Goal: Task Accomplishment & Management: Use online tool/utility

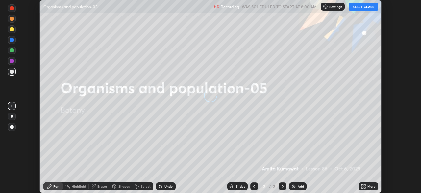
scroll to position [193, 421]
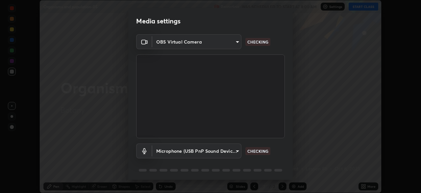
type input "a9133dad2e918d9e43cacff0d24315f55d9a531cdf13b35ee7ee266ddbc74882"
type input "2ee99eba62caab97a2905d09126a2f4531f8a74366fa5192b0f1e1518bfa4558"
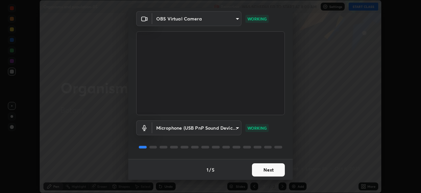
click at [264, 169] on button "Next" at bounding box center [268, 169] width 33 height 13
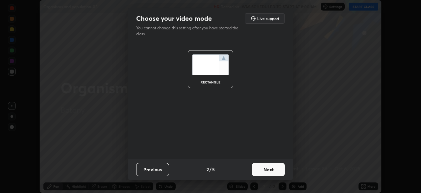
click at [265, 168] on button "Next" at bounding box center [268, 169] width 33 height 13
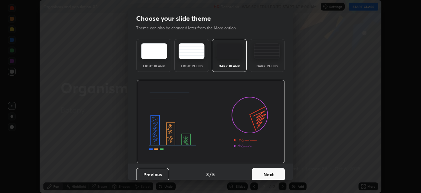
click at [265, 168] on button "Next" at bounding box center [268, 174] width 33 height 13
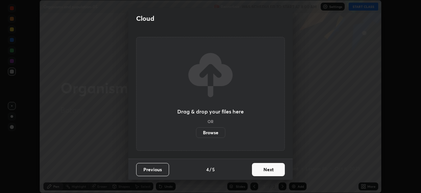
click at [265, 168] on button "Next" at bounding box center [268, 169] width 33 height 13
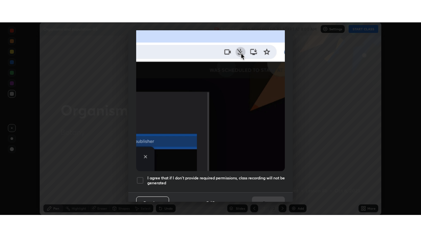
scroll to position [157, 0]
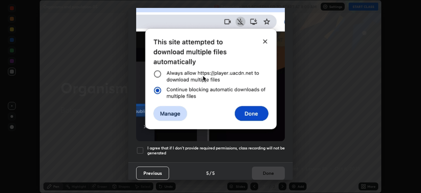
click at [138, 146] on div at bounding box center [140, 150] width 8 height 8
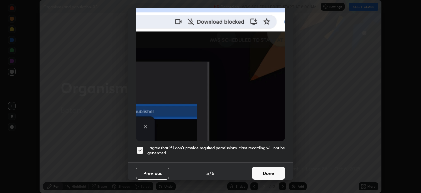
click at [265, 167] on button "Done" at bounding box center [268, 172] width 33 height 13
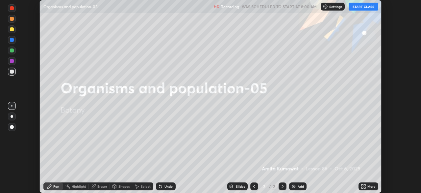
click at [359, 7] on button "START CLASS" at bounding box center [364, 7] width 30 height 8
click at [364, 185] on icon at bounding box center [365, 185] width 2 height 2
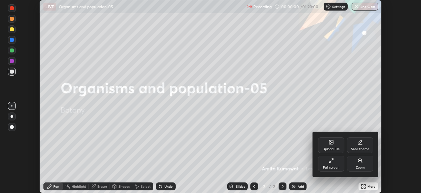
click at [333, 160] on icon at bounding box center [331, 160] width 5 height 5
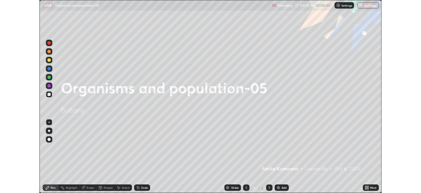
scroll to position [237, 421]
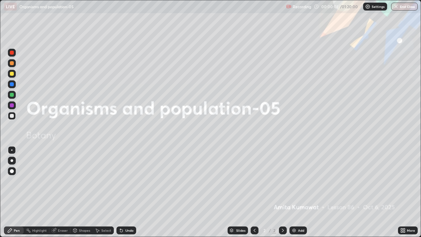
click at [296, 192] on img at bounding box center [294, 230] width 5 height 5
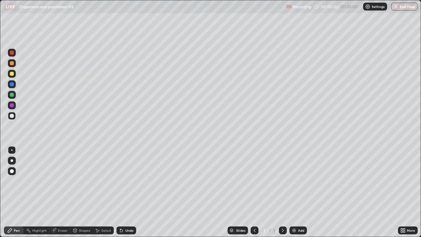
click at [402, 192] on icon at bounding box center [402, 229] width 2 height 2
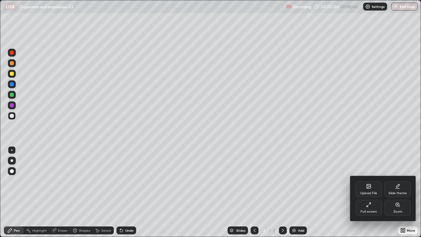
click at [398, 187] on icon at bounding box center [397, 186] width 5 height 5
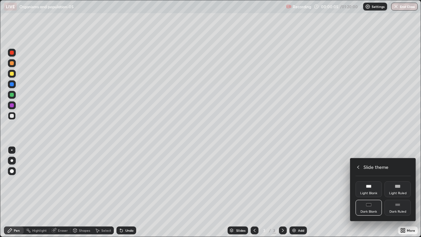
click at [393, 192] on div "Dark Ruled" at bounding box center [398, 208] width 26 height 16
click at [358, 167] on icon at bounding box center [358, 167] width 5 height 5
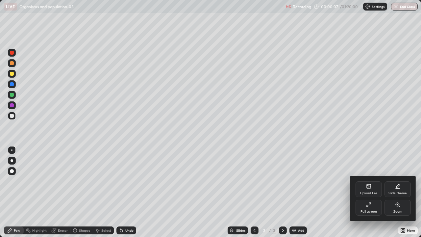
click at [323, 192] on div at bounding box center [210, 118] width 421 height 237
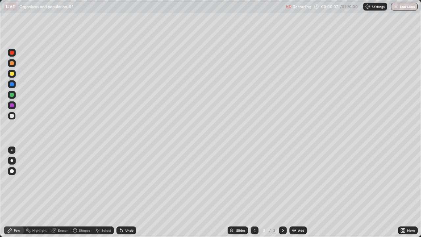
click at [295, 192] on img at bounding box center [294, 230] width 5 height 5
click at [12, 161] on div at bounding box center [12, 160] width 3 height 3
click at [13, 116] on div at bounding box center [12, 116] width 4 height 4
click at [126, 192] on div "Undo" at bounding box center [127, 231] width 20 height 8
click at [13, 105] on div at bounding box center [12, 105] width 4 height 4
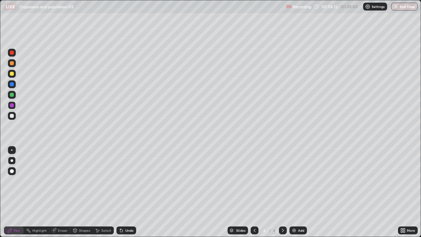
click at [15, 73] on div at bounding box center [12, 74] width 8 height 8
click at [11, 115] on div at bounding box center [12, 116] width 4 height 4
click at [12, 174] on div at bounding box center [12, 171] width 8 height 8
click at [77, 192] on icon at bounding box center [74, 230] width 5 height 5
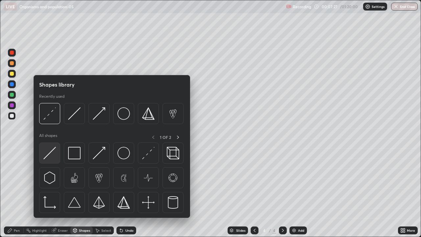
click at [47, 151] on img at bounding box center [49, 153] width 13 height 13
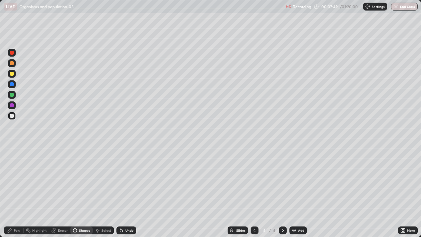
click at [11, 105] on div at bounding box center [12, 105] width 4 height 4
click at [14, 192] on div "Pen" at bounding box center [17, 230] width 6 height 3
click at [11, 73] on div at bounding box center [12, 74] width 4 height 4
click at [12, 161] on div at bounding box center [12, 160] width 3 height 3
click at [404, 192] on icon at bounding box center [405, 229] width 2 height 2
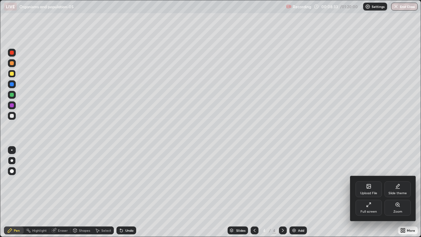
click at [373, 188] on div "Upload File" at bounding box center [369, 189] width 26 height 16
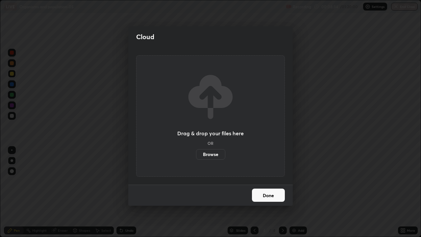
click at [218, 152] on label "Browse" at bounding box center [210, 154] width 29 height 11
click at [196, 152] on input "Browse" at bounding box center [196, 154] width 0 height 11
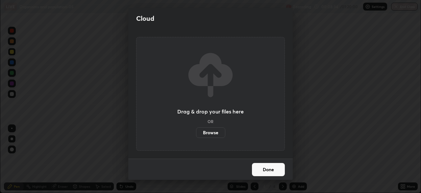
scroll to position [32729, 32501]
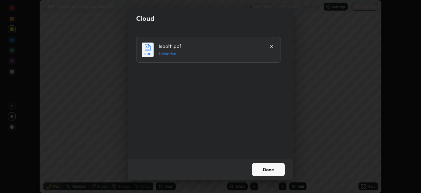
click at [259, 166] on button "Done" at bounding box center [268, 169] width 33 height 13
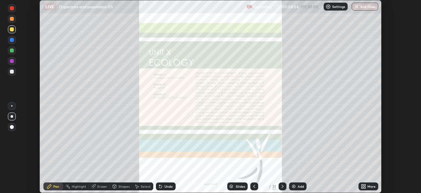
click at [237, 186] on div "Slides" at bounding box center [240, 185] width 9 height 3
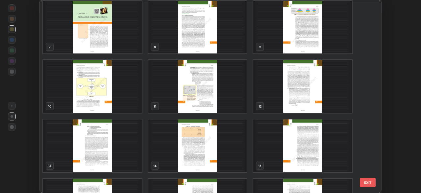
scroll to position [134, 0]
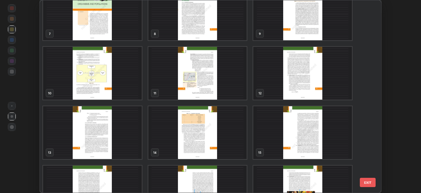
click at [203, 84] on img "grid" at bounding box center [197, 73] width 99 height 53
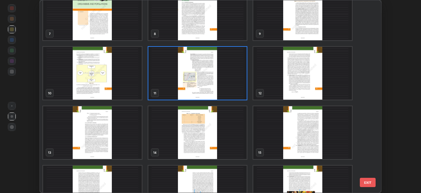
click at [204, 84] on img "grid" at bounding box center [197, 73] width 99 height 53
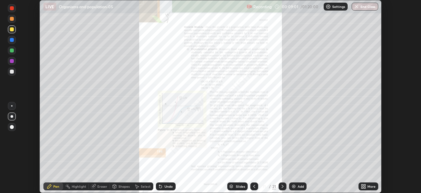
click at [362, 187] on icon at bounding box center [363, 187] width 2 height 2
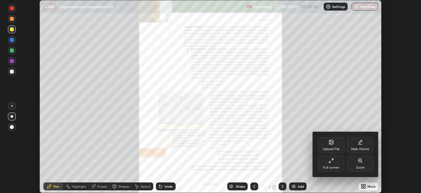
click at [357, 161] on div "Zoom" at bounding box center [360, 163] width 26 height 16
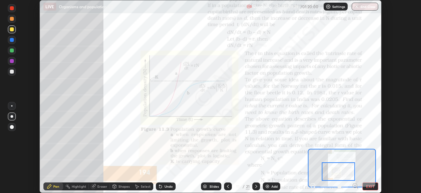
click at [209, 183] on div "Slides" at bounding box center [211, 186] width 20 height 8
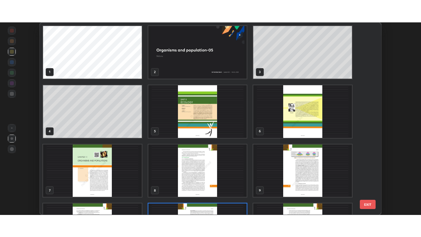
scroll to position [5, 0]
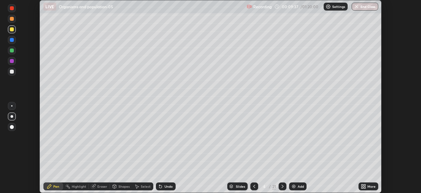
click at [363, 184] on icon at bounding box center [363, 185] width 2 height 2
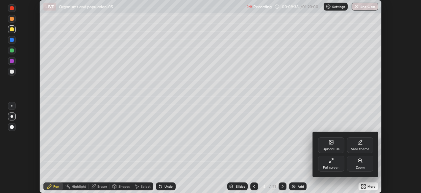
click at [332, 162] on icon at bounding box center [331, 160] width 5 height 5
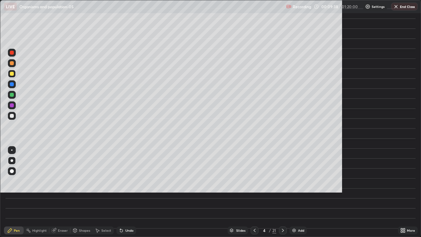
scroll to position [237, 421]
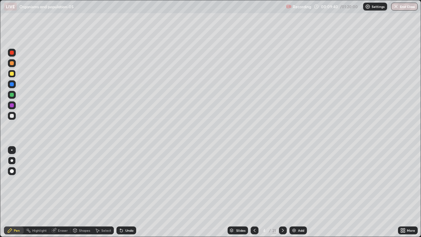
click at [12, 115] on div at bounding box center [12, 116] width 4 height 4
click at [11, 54] on div at bounding box center [12, 53] width 4 height 4
click at [12, 95] on div at bounding box center [12, 95] width 4 height 4
click at [13, 63] on div at bounding box center [12, 63] width 4 height 4
click at [12, 52] on div at bounding box center [12, 53] width 4 height 4
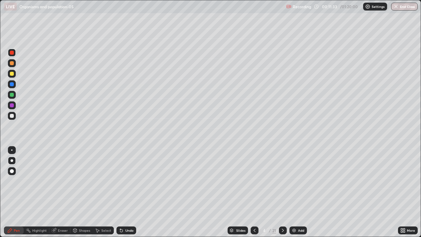
click at [12, 63] on div at bounding box center [12, 63] width 4 height 4
click at [11, 53] on div at bounding box center [12, 53] width 4 height 4
click at [13, 86] on div at bounding box center [12, 84] width 4 height 4
click at [75, 192] on icon at bounding box center [75, 230] width 4 height 4
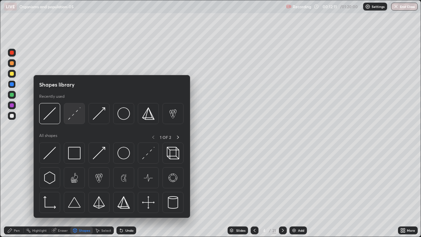
click at [70, 115] on img at bounding box center [74, 113] width 13 height 13
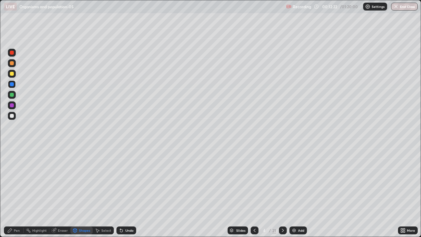
click at [11, 192] on icon at bounding box center [9, 230] width 5 height 5
click at [129, 192] on div "Undo" at bounding box center [129, 230] width 8 height 3
click at [131, 192] on div "Undo" at bounding box center [129, 230] width 8 height 3
click at [13, 116] on div at bounding box center [12, 116] width 4 height 4
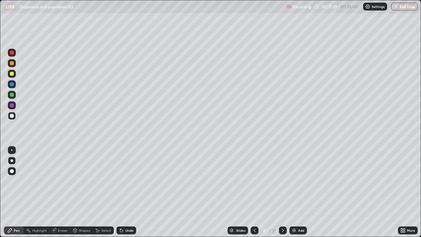
click at [12, 105] on div at bounding box center [12, 105] width 4 height 4
click at [58, 192] on div "Eraser" at bounding box center [63, 230] width 10 height 3
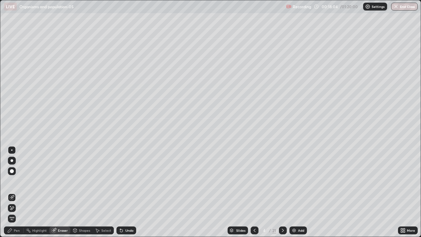
click at [20, 192] on div "Pen" at bounding box center [14, 231] width 20 height 8
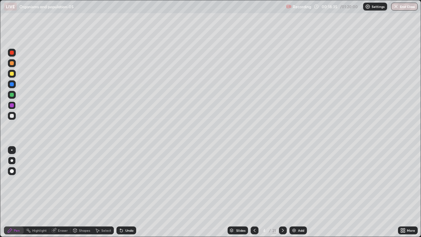
click at [253, 192] on icon at bounding box center [254, 230] width 5 height 5
click at [255, 192] on icon at bounding box center [254, 230] width 5 height 5
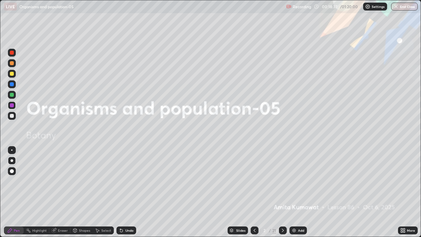
click at [281, 192] on icon at bounding box center [282, 230] width 5 height 5
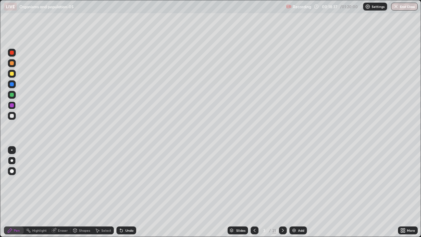
click at [282, 192] on icon at bounding box center [282, 230] width 5 height 5
click at [294, 192] on img at bounding box center [294, 230] width 5 height 5
click at [13, 116] on div at bounding box center [12, 116] width 4 height 4
click at [254, 192] on icon at bounding box center [254, 230] width 5 height 5
click at [282, 192] on icon at bounding box center [282, 230] width 5 height 5
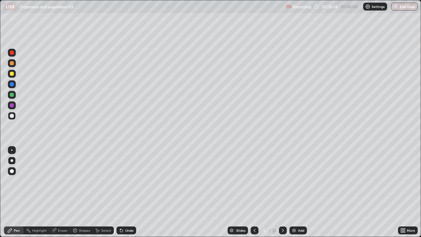
click at [253, 192] on icon at bounding box center [254, 230] width 5 height 5
click at [282, 192] on icon at bounding box center [282, 230] width 5 height 5
click at [57, 192] on div "Eraser" at bounding box center [59, 231] width 21 height 8
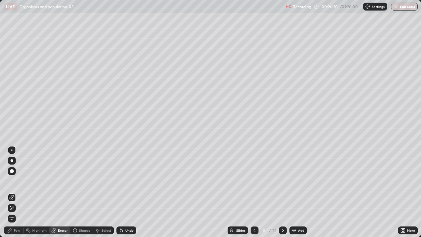
click at [12, 192] on div "Pen" at bounding box center [14, 231] width 20 height 8
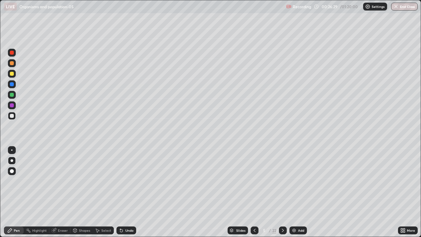
click at [254, 192] on icon at bounding box center [254, 230] width 5 height 5
click at [282, 192] on icon at bounding box center [282, 230] width 5 height 5
click at [13, 95] on div at bounding box center [12, 95] width 4 height 4
click at [120, 192] on icon at bounding box center [121, 230] width 3 height 3
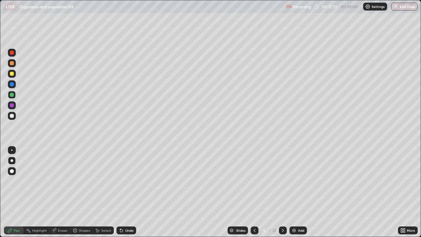
click at [120, 192] on icon at bounding box center [121, 230] width 3 height 3
click at [120, 192] on div "Undo" at bounding box center [127, 231] width 20 height 8
click at [121, 192] on icon at bounding box center [121, 230] width 5 height 5
click at [121, 192] on div "Undo" at bounding box center [127, 231] width 20 height 8
click at [254, 192] on icon at bounding box center [254, 230] width 5 height 5
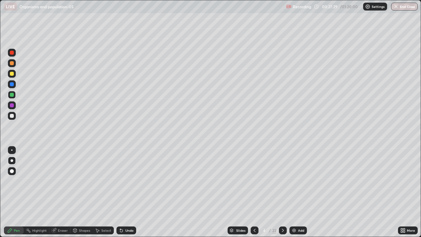
click at [0, 192] on div "Setting up your live class" at bounding box center [210, 118] width 421 height 237
click at [284, 192] on icon at bounding box center [282, 230] width 5 height 5
click at [11, 72] on div at bounding box center [12, 74] width 4 height 4
click at [10, 106] on div at bounding box center [12, 105] width 4 height 4
click at [254, 192] on icon at bounding box center [254, 230] width 5 height 5
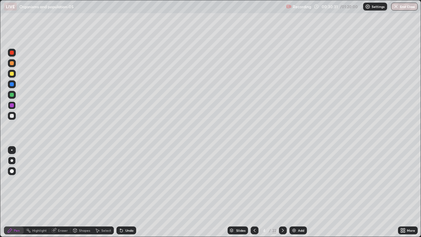
click at [282, 192] on icon at bounding box center [282, 230] width 5 height 5
click at [283, 192] on icon at bounding box center [282, 230] width 5 height 5
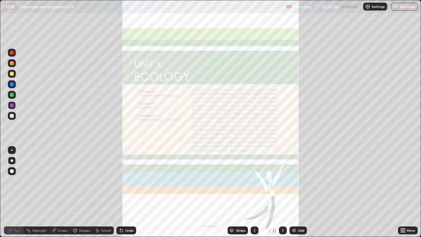
click at [254, 192] on icon at bounding box center [254, 230] width 5 height 5
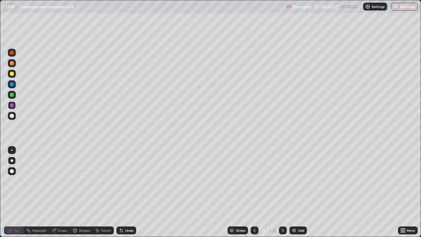
click at [293, 192] on img at bounding box center [294, 230] width 5 height 5
click at [12, 115] on div at bounding box center [12, 116] width 4 height 4
click at [125, 192] on div "Undo" at bounding box center [127, 231] width 20 height 8
click at [125, 192] on div "Undo" at bounding box center [129, 230] width 8 height 3
click at [129, 192] on div "Undo" at bounding box center [129, 230] width 8 height 3
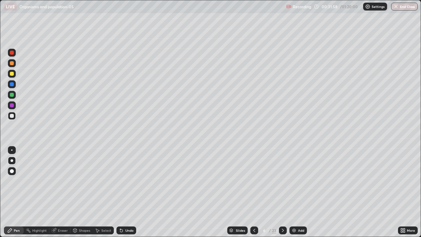
click at [12, 105] on div at bounding box center [12, 105] width 4 height 4
click at [253, 192] on icon at bounding box center [254, 230] width 5 height 5
click at [282, 192] on icon at bounding box center [282, 230] width 5 height 5
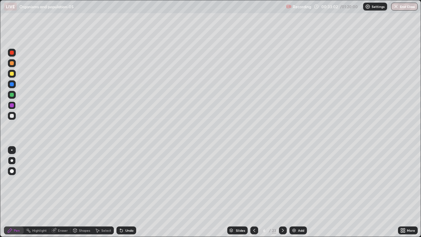
click at [253, 192] on icon at bounding box center [254, 230] width 5 height 5
click at [282, 192] on icon at bounding box center [282, 230] width 5 height 5
click at [292, 192] on img at bounding box center [294, 230] width 5 height 5
click at [12, 117] on div at bounding box center [12, 116] width 4 height 4
click at [12, 63] on div at bounding box center [12, 63] width 4 height 4
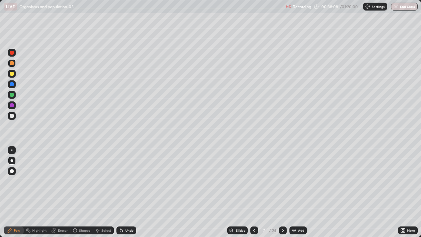
click at [128, 192] on div "Undo" at bounding box center [127, 231] width 20 height 8
click at [129, 192] on div "Undo" at bounding box center [129, 230] width 8 height 3
click at [132, 192] on div "Undo" at bounding box center [127, 231] width 20 height 8
click at [133, 192] on div "Undo" at bounding box center [127, 231] width 20 height 8
click at [255, 192] on icon at bounding box center [254, 230] width 5 height 5
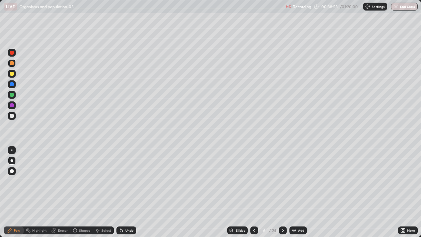
click at [254, 192] on icon at bounding box center [254, 230] width 5 height 5
click at [282, 192] on icon at bounding box center [282, 230] width 5 height 5
click at [12, 115] on div at bounding box center [12, 116] width 4 height 4
click at [292, 192] on img at bounding box center [294, 230] width 5 height 5
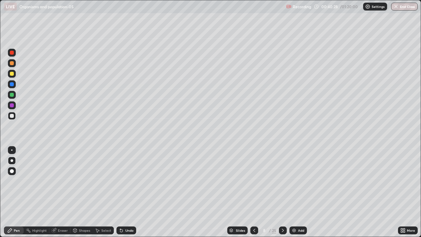
click at [11, 106] on div at bounding box center [12, 105] width 4 height 4
click at [11, 94] on div at bounding box center [12, 95] width 4 height 4
click at [11, 116] on div at bounding box center [12, 116] width 4 height 4
click at [11, 84] on div at bounding box center [12, 84] width 4 height 4
click at [13, 64] on div at bounding box center [12, 63] width 4 height 4
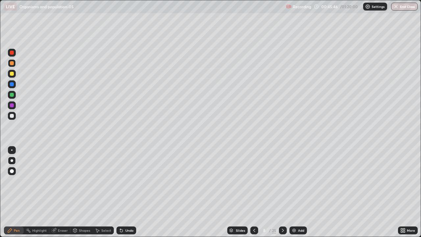
click at [253, 192] on icon at bounding box center [254, 230] width 5 height 5
click at [254, 192] on icon at bounding box center [254, 230] width 5 height 5
click at [253, 192] on icon at bounding box center [254, 230] width 5 height 5
click at [282, 192] on icon at bounding box center [282, 230] width 5 height 5
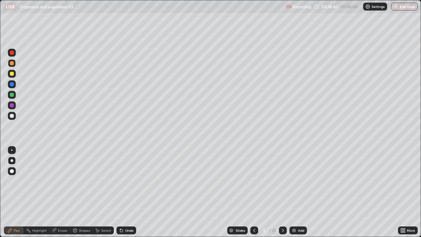
click at [283, 192] on icon at bounding box center [282, 230] width 5 height 5
click at [285, 192] on div at bounding box center [283, 230] width 8 height 13
click at [285, 192] on div at bounding box center [283, 231] width 8 height 8
click at [10, 116] on div at bounding box center [12, 116] width 4 height 4
click at [14, 105] on div at bounding box center [12, 105] width 8 height 8
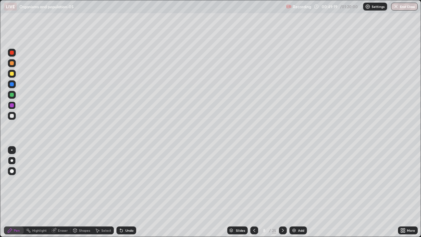
click at [13, 118] on div at bounding box center [12, 116] width 4 height 4
click at [14, 102] on div at bounding box center [12, 105] width 8 height 8
click at [257, 192] on div at bounding box center [255, 231] width 8 height 8
click at [282, 192] on icon at bounding box center [282, 230] width 5 height 5
click at [402, 192] on icon at bounding box center [402, 232] width 2 height 2
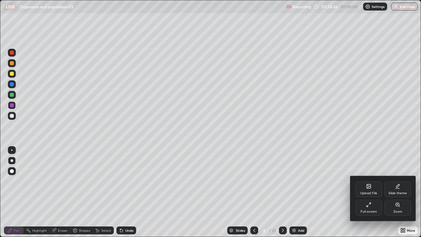
click at [320, 192] on div at bounding box center [210, 118] width 421 height 237
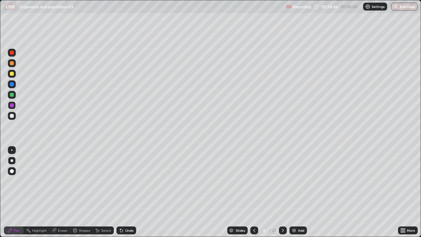
click at [234, 192] on div "Slides" at bounding box center [237, 231] width 20 height 8
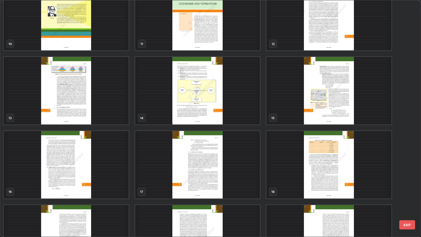
scroll to position [243, 0]
click at [227, 105] on img "grid" at bounding box center [197, 90] width 125 height 67
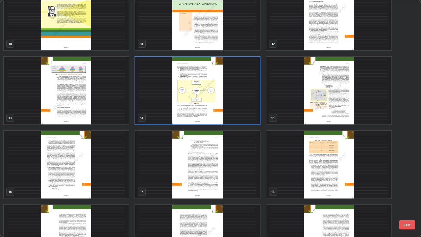
click at [227, 105] on img "grid" at bounding box center [197, 90] width 125 height 67
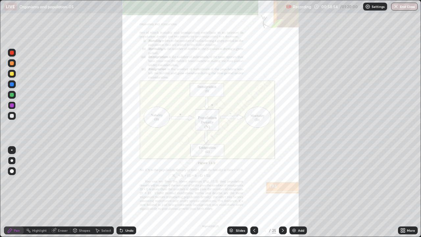
click at [228, 106] on img "grid" at bounding box center [197, 90] width 125 height 67
click at [282, 192] on icon at bounding box center [283, 230] width 2 height 3
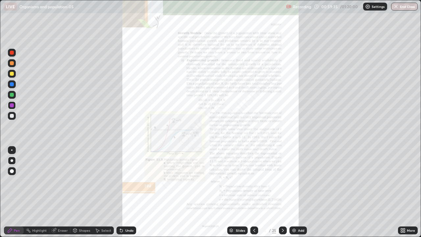
click at [402, 192] on icon at bounding box center [402, 229] width 2 height 2
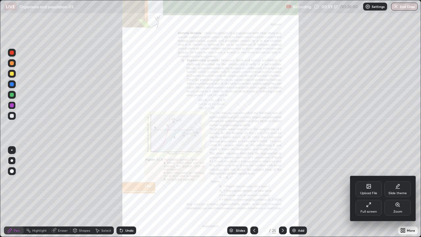
click at [395, 192] on div "Zoom" at bounding box center [398, 208] width 26 height 16
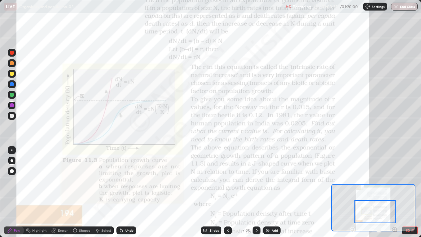
click at [257, 192] on icon at bounding box center [256, 230] width 5 height 5
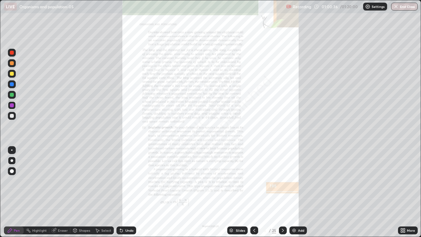
click at [402, 192] on icon at bounding box center [402, 229] width 2 height 2
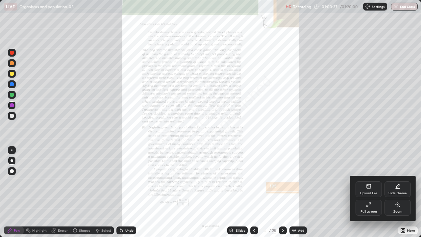
click at [398, 192] on icon at bounding box center [398, 205] width 4 height 4
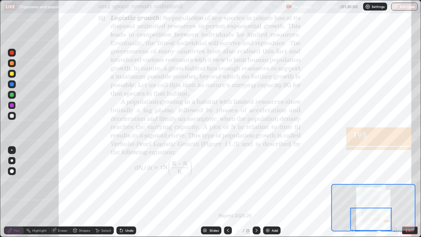
click at [37, 192] on div "Highlight" at bounding box center [37, 231] width 26 height 8
click at [256, 192] on icon at bounding box center [257, 230] width 2 height 3
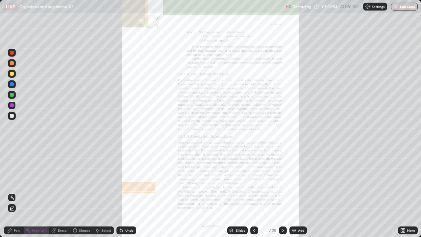
click at [404, 192] on icon at bounding box center [405, 232] width 2 height 2
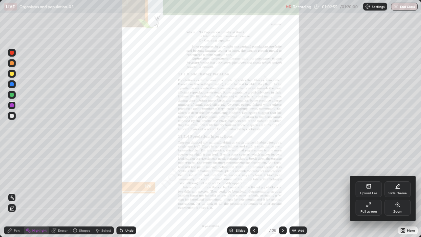
click at [396, 192] on icon at bounding box center [397, 204] width 5 height 5
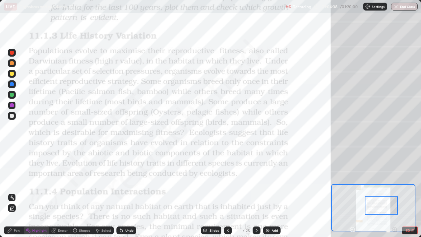
click at [207, 192] on div "Slides" at bounding box center [211, 231] width 20 height 8
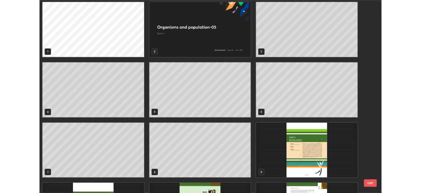
scroll to position [0, 0]
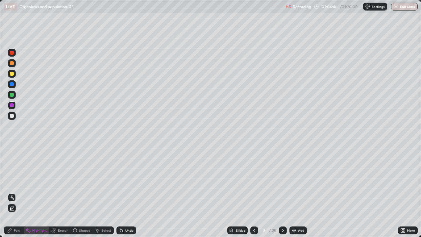
click at [294, 192] on img at bounding box center [294, 230] width 5 height 5
click at [16, 192] on div "Pen" at bounding box center [17, 230] width 6 height 3
click at [12, 115] on div at bounding box center [12, 116] width 4 height 4
click at [11, 92] on div at bounding box center [12, 95] width 8 height 8
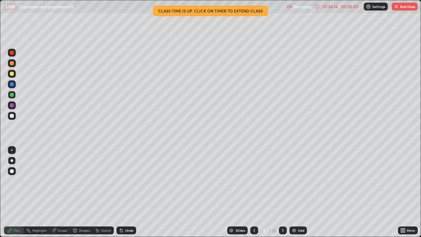
click at [401, 7] on button "End Class" at bounding box center [405, 7] width 26 height 8
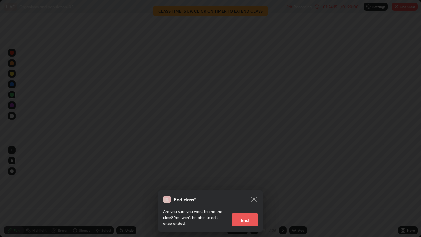
click at [245, 192] on button "End" at bounding box center [245, 219] width 26 height 13
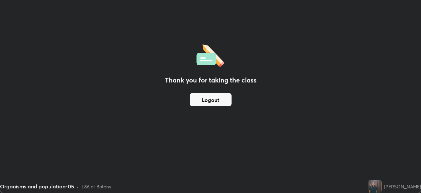
scroll to position [32729, 32501]
